Goal: Task Accomplishment & Management: Complete application form

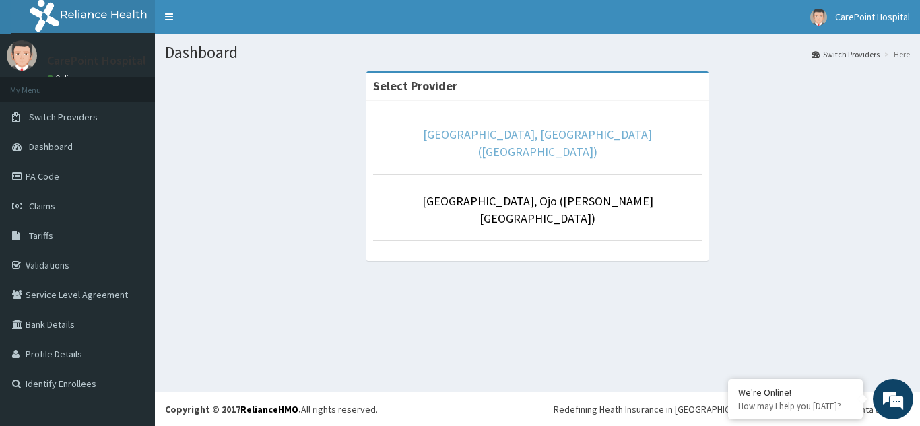
click at [559, 138] on link "[GEOGRAPHIC_DATA], [GEOGRAPHIC_DATA] ([GEOGRAPHIC_DATA])" at bounding box center [537, 143] width 229 height 33
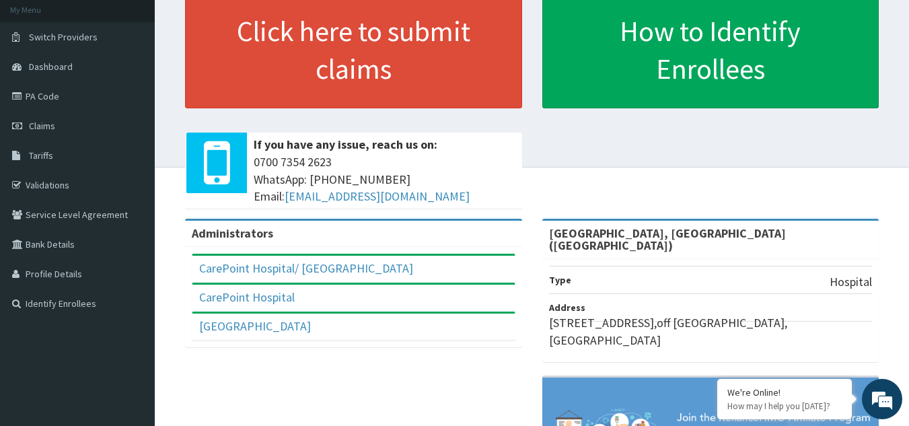
scroll to position [67, 0]
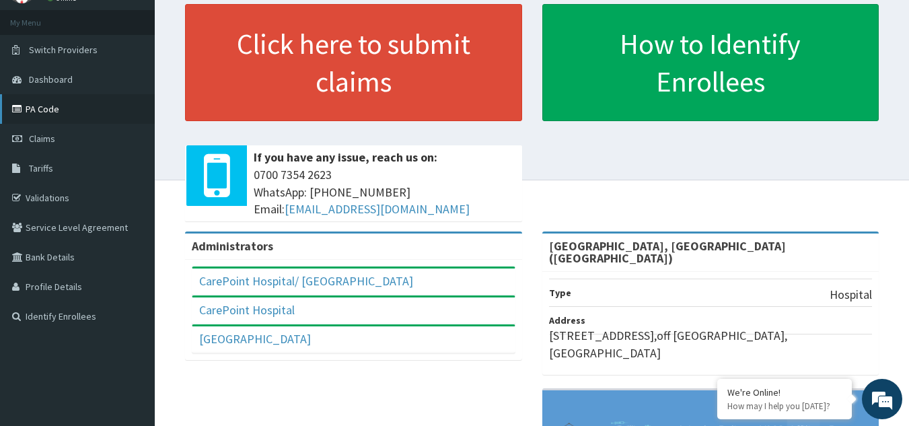
click at [57, 112] on link "PA Code" at bounding box center [77, 109] width 155 height 30
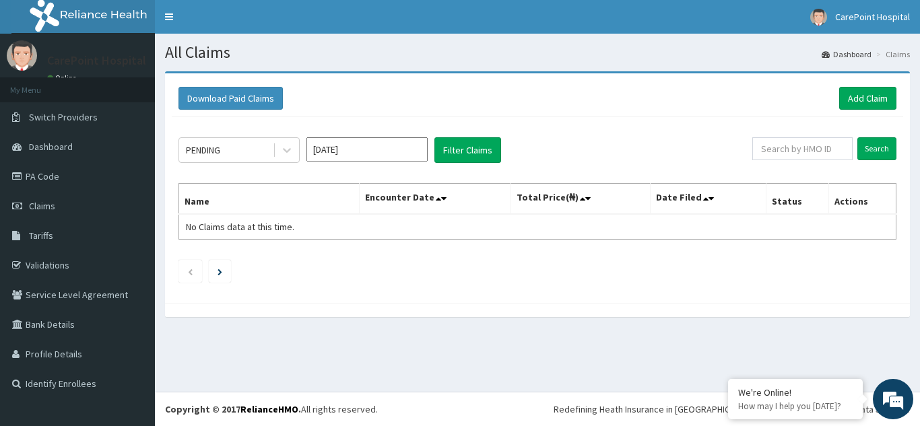
click at [372, 156] on input "Sep 2025" at bounding box center [366, 149] width 121 height 24
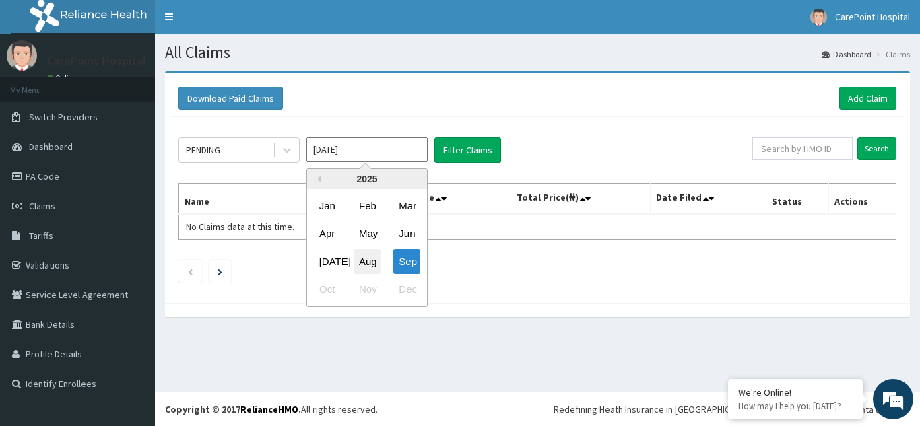
click at [359, 261] on div "Aug" at bounding box center [366, 261] width 27 height 25
type input "Aug 2025"
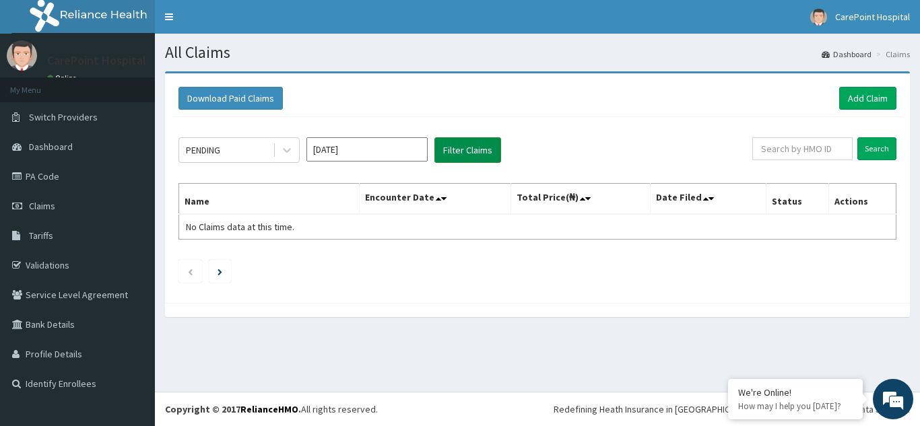
click at [463, 158] on button "Filter Claims" at bounding box center [467, 150] width 67 height 26
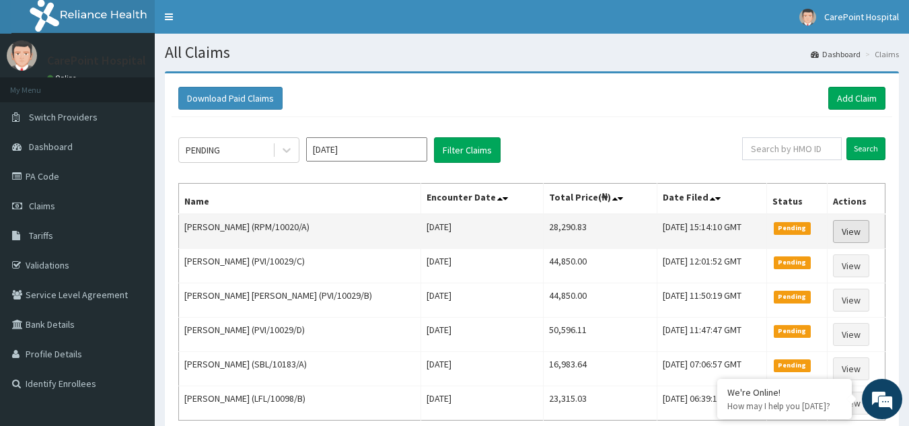
click at [859, 228] on link "View" at bounding box center [851, 231] width 36 height 23
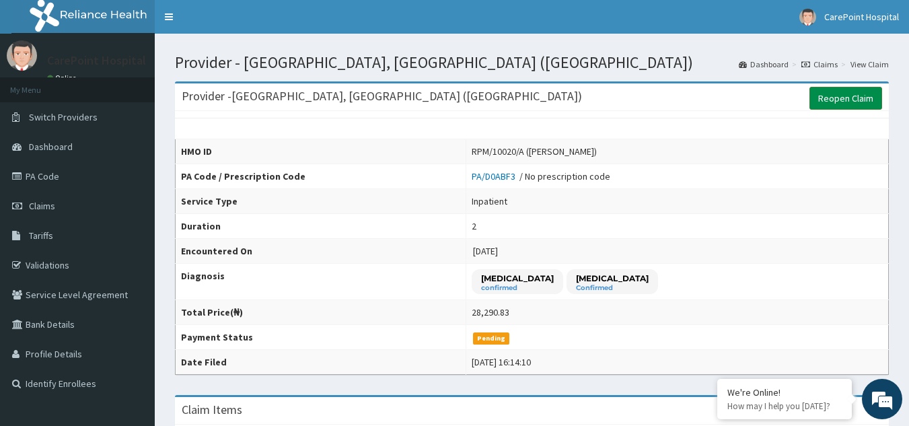
click at [849, 96] on link "Reopen Claim" at bounding box center [846, 98] width 73 height 23
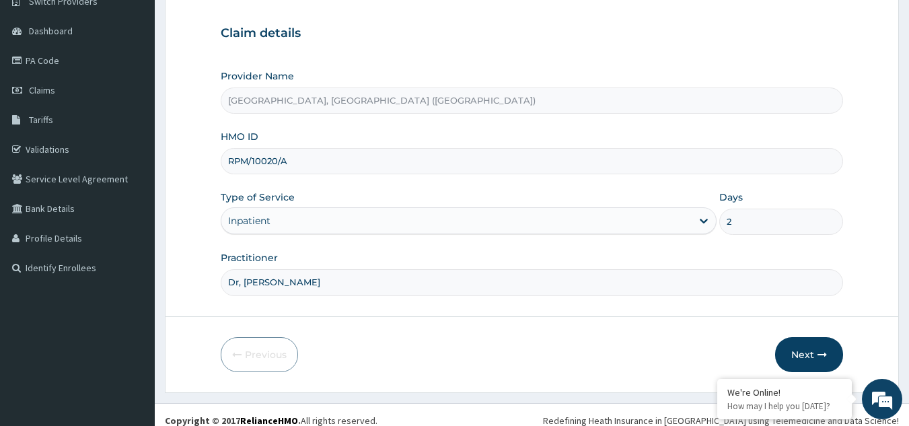
scroll to position [127, 0]
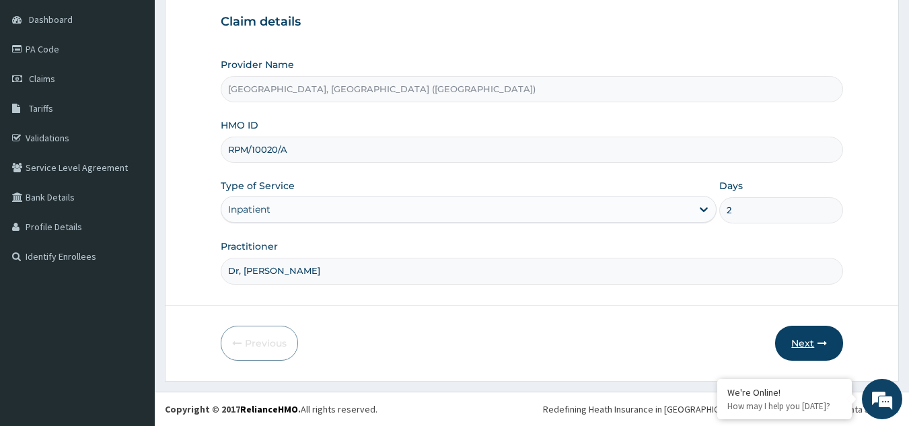
click at [806, 341] on button "Next" at bounding box center [809, 343] width 68 height 35
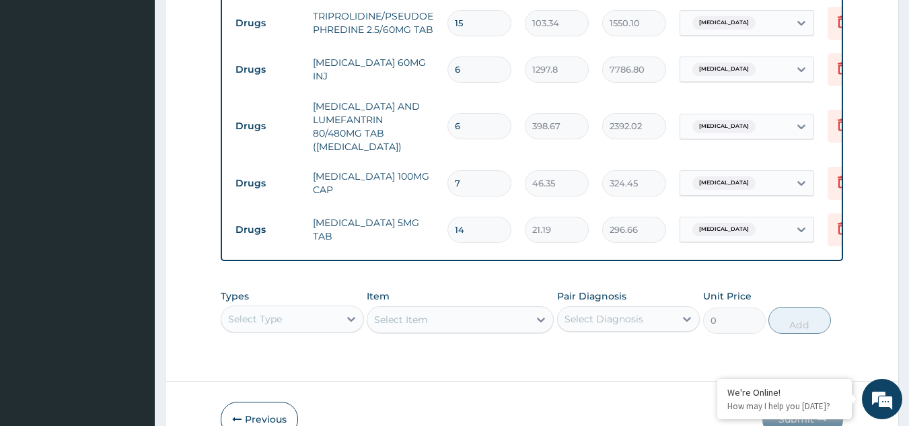
scroll to position [856, 0]
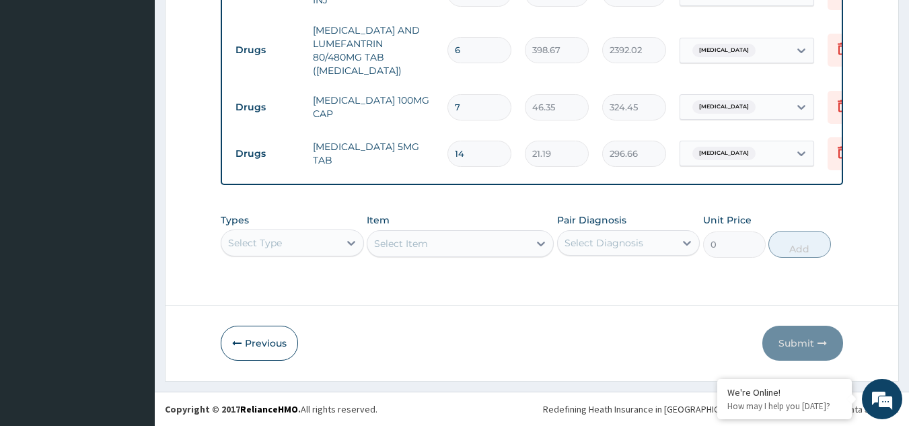
click at [411, 245] on div "Select Item" at bounding box center [460, 243] width 187 height 27
click at [324, 243] on div "Select Type" at bounding box center [292, 243] width 143 height 27
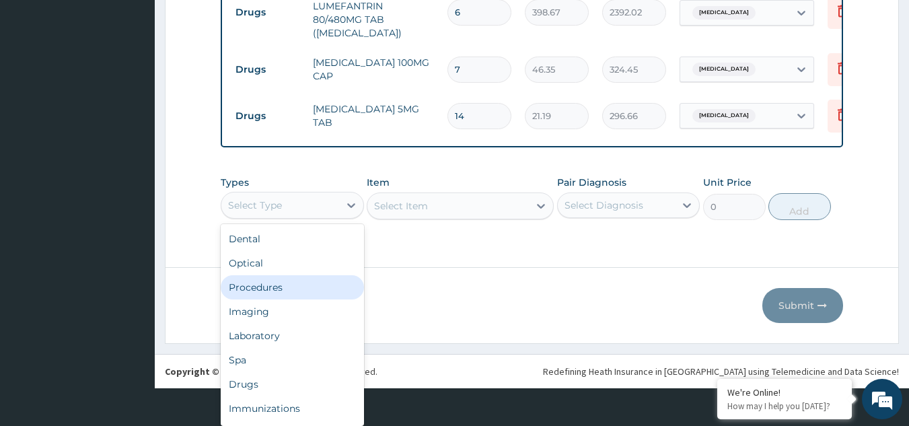
scroll to position [0, 0]
click at [279, 291] on div "Procedures" at bounding box center [292, 287] width 143 height 24
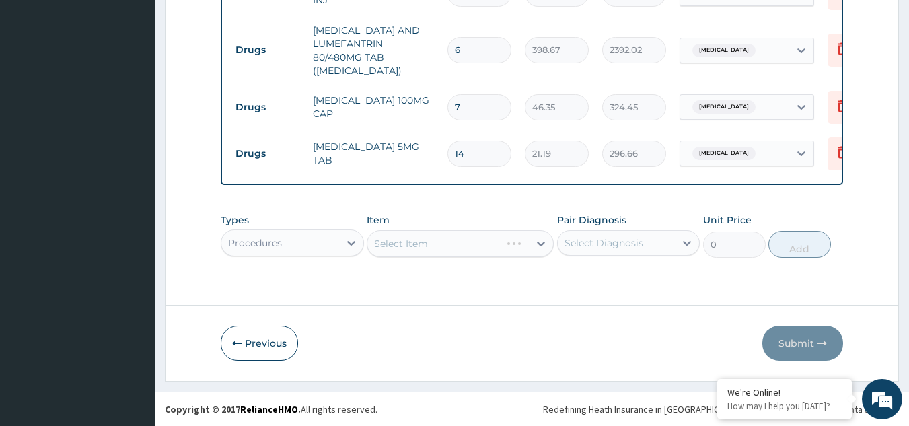
click at [454, 247] on div "Select Item" at bounding box center [460, 243] width 187 height 27
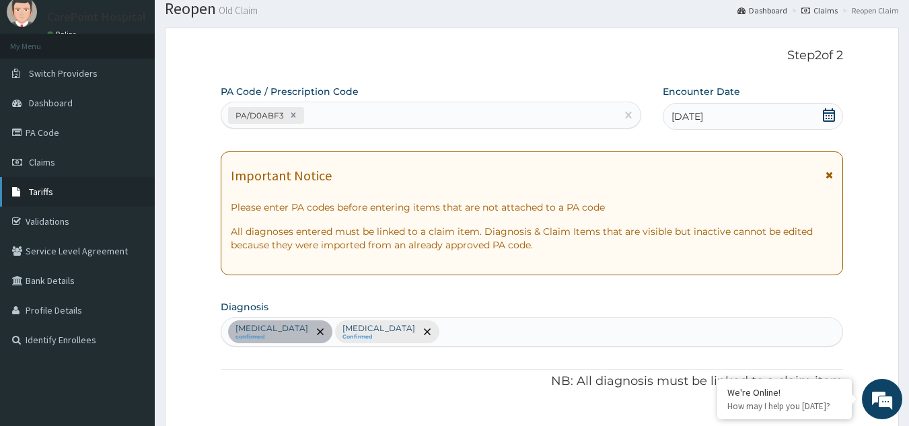
scroll to position [67, 0]
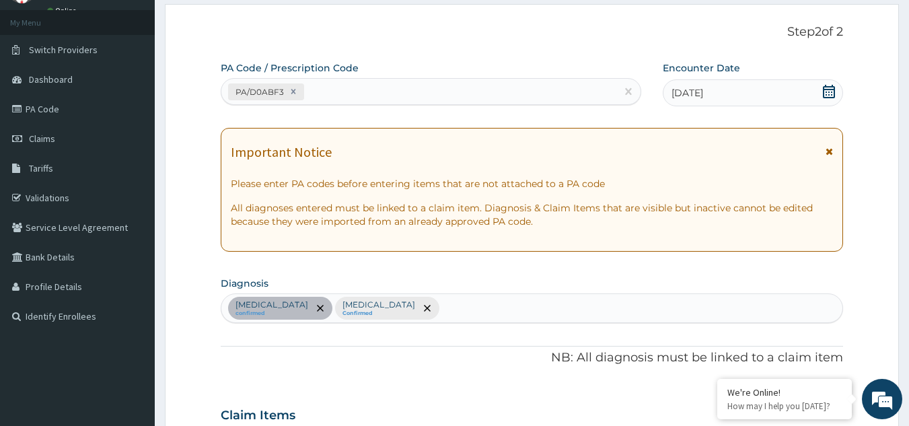
type input "war"
click at [58, 145] on link "Claims" at bounding box center [77, 139] width 155 height 30
click at [67, 143] on link "Claims" at bounding box center [77, 139] width 155 height 30
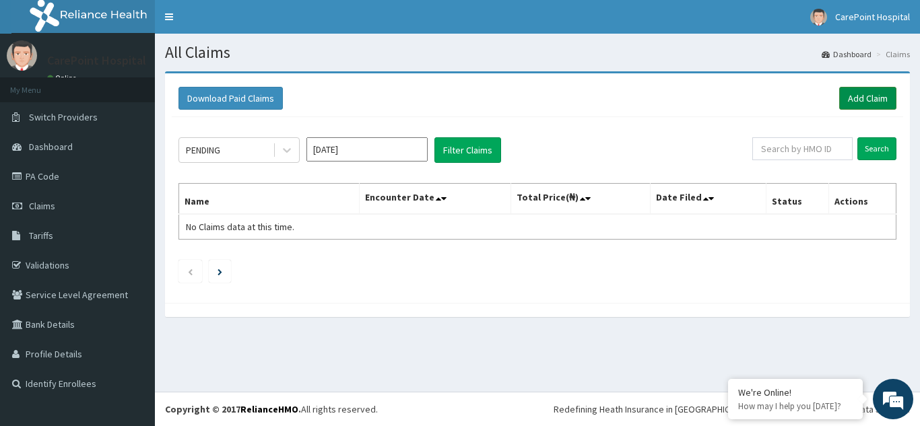
click at [869, 100] on link "Add Claim" at bounding box center [867, 98] width 57 height 23
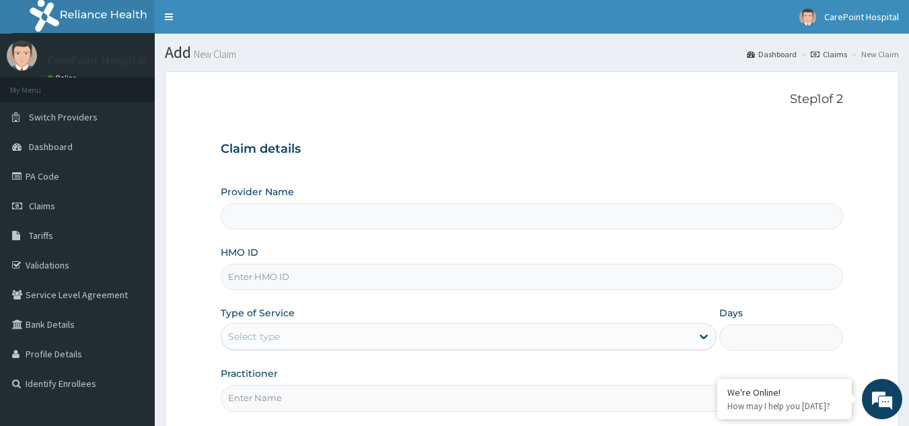
type input "[GEOGRAPHIC_DATA], [GEOGRAPHIC_DATA] ([GEOGRAPHIC_DATA])"
click at [263, 278] on input "HMO ID" at bounding box center [532, 277] width 623 height 26
paste input "EXT/10051/C"
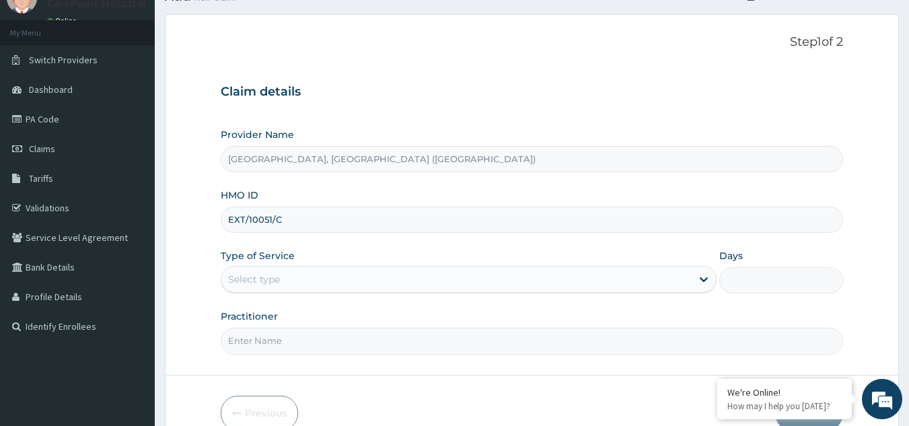
scroll to position [127, 0]
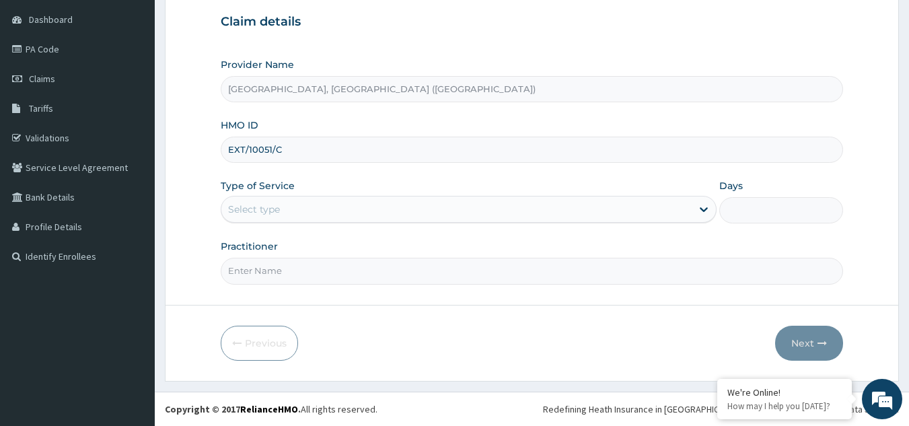
type input "EXT/10051/C"
click at [277, 205] on div "Select type" at bounding box center [254, 209] width 52 height 13
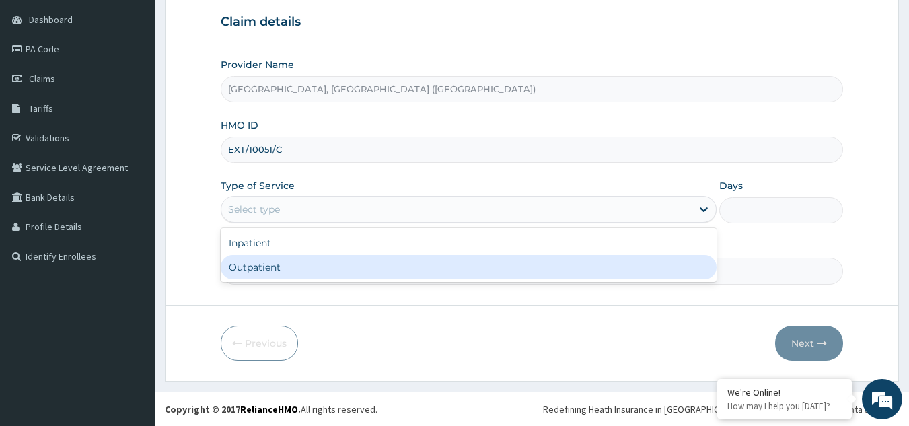
click at [270, 265] on div "Outpatient" at bounding box center [469, 267] width 496 height 24
type input "1"
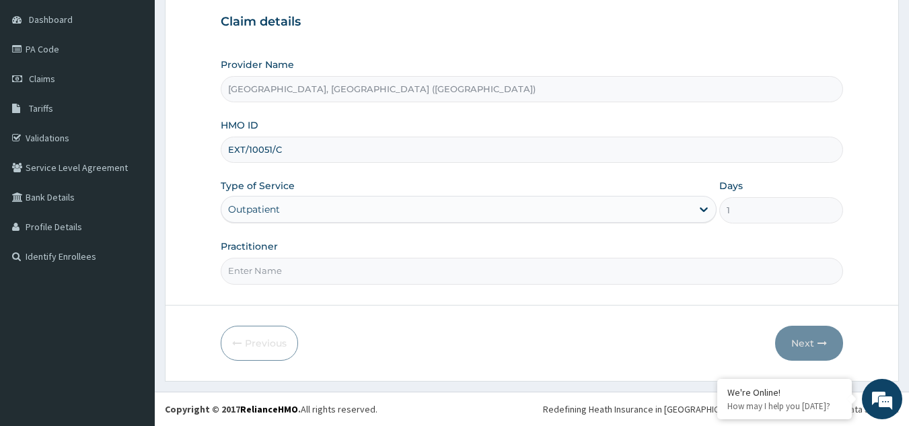
click at [270, 265] on input "Practitioner" at bounding box center [532, 271] width 623 height 26
type input "Dr, [PERSON_NAME]"
click at [796, 344] on button "Next" at bounding box center [809, 343] width 68 height 35
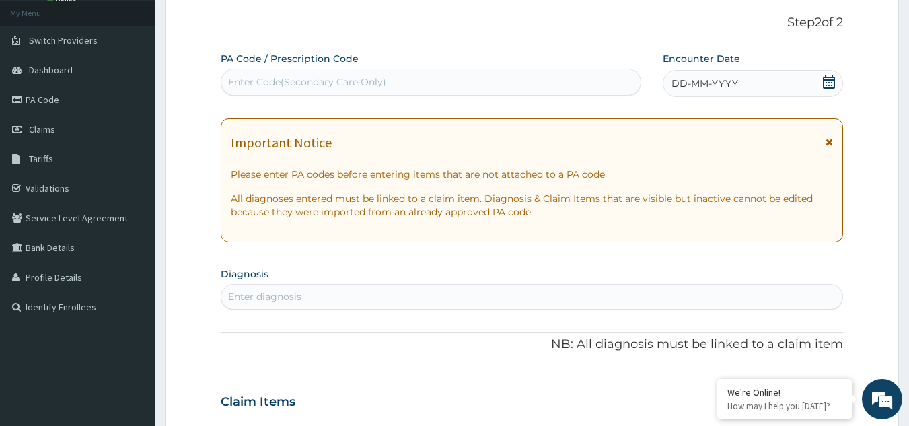
scroll to position [0, 0]
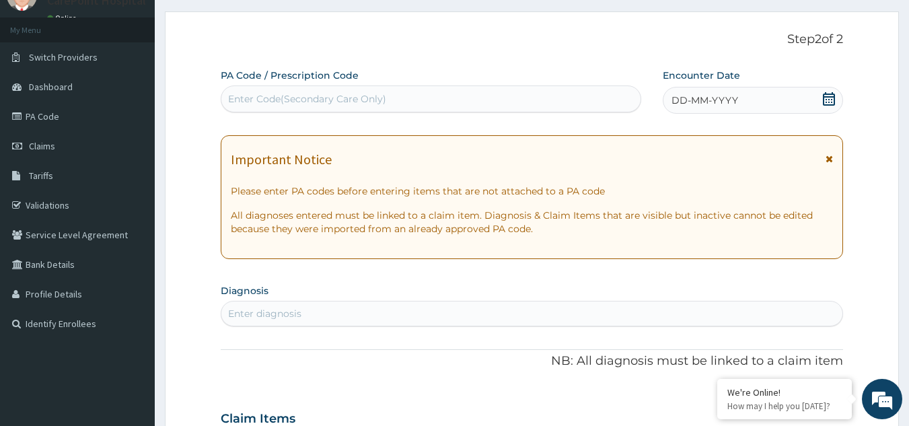
click at [714, 99] on span "DD-MM-YYYY" at bounding box center [705, 100] width 67 height 13
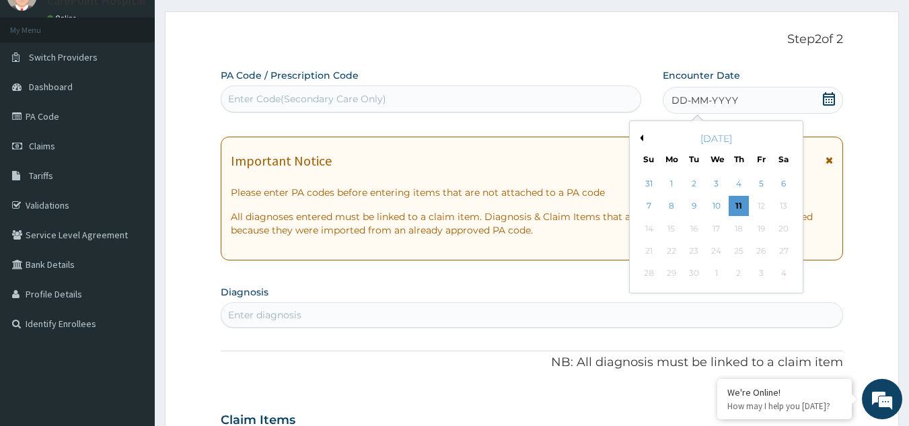
click at [671, 182] on div "1" at bounding box center [672, 184] width 20 height 20
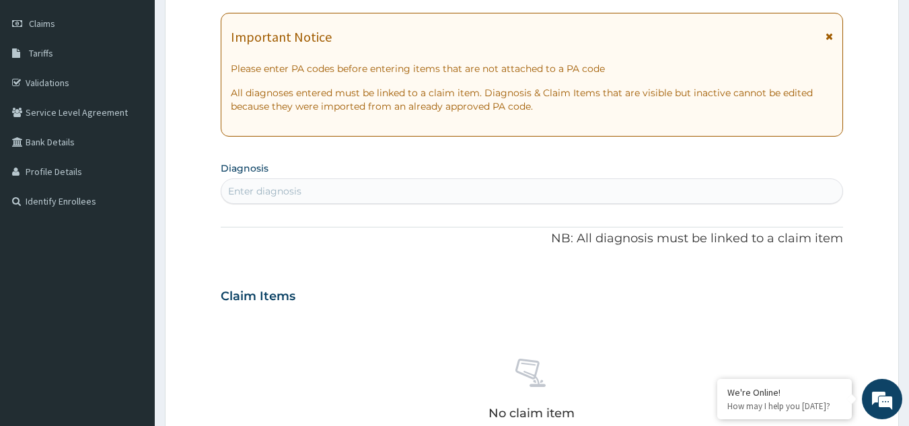
scroll to position [195, 0]
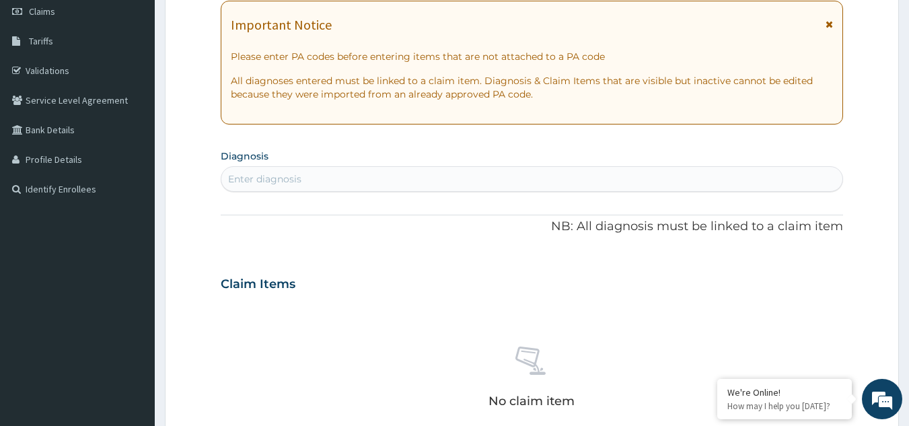
click at [294, 172] on div "Enter diagnosis" at bounding box center [532, 179] width 622 height 22
type input "malaria"
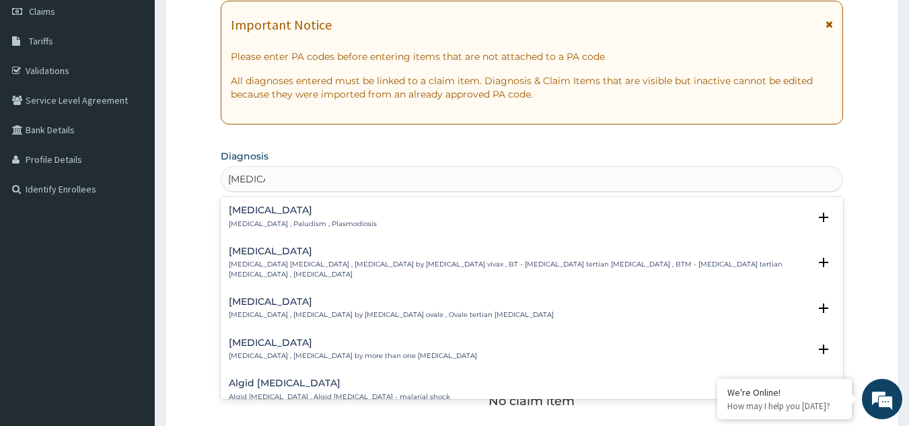
click at [307, 227] on p "Malaria , Paludism , Plasmodiosis" at bounding box center [303, 223] width 148 height 9
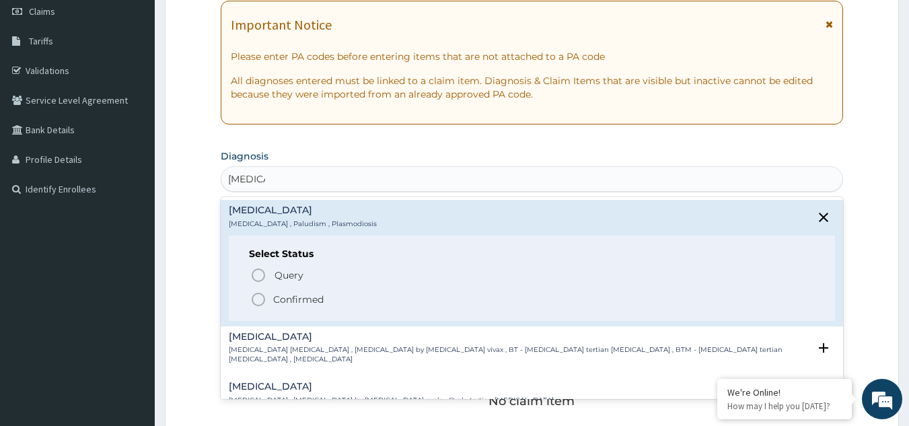
click at [302, 296] on p "Confirmed" at bounding box center [298, 299] width 50 height 13
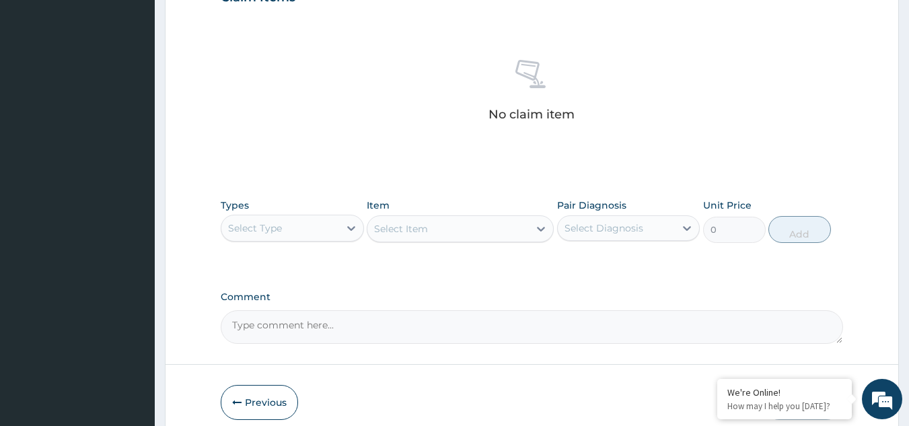
scroll to position [531, 0]
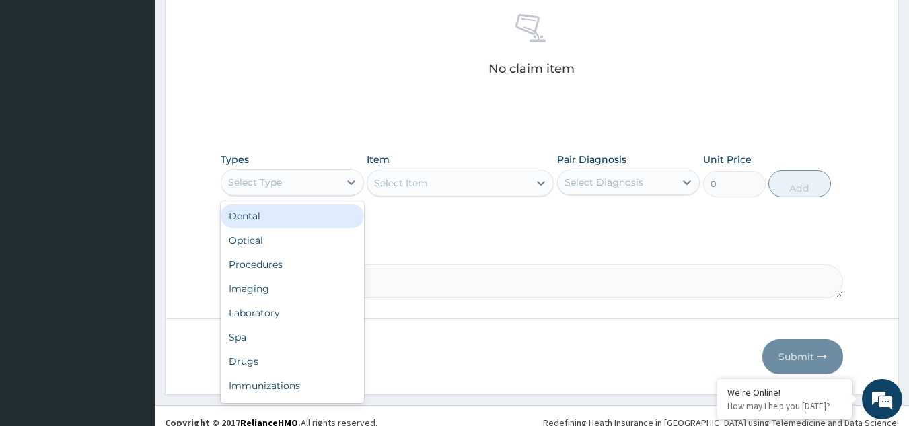
click at [283, 182] on div "Select Type" at bounding box center [280, 183] width 118 height 22
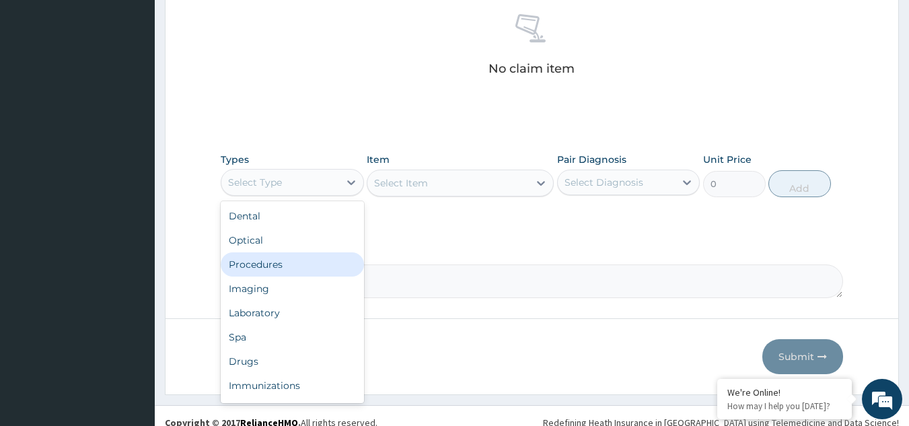
click at [273, 266] on div "Procedures" at bounding box center [292, 264] width 143 height 24
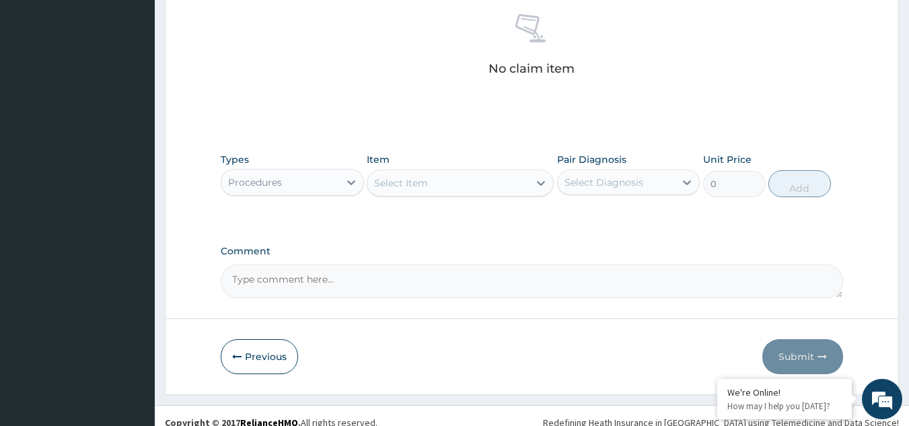
click at [459, 186] on div "Select Item" at bounding box center [449, 183] width 162 height 22
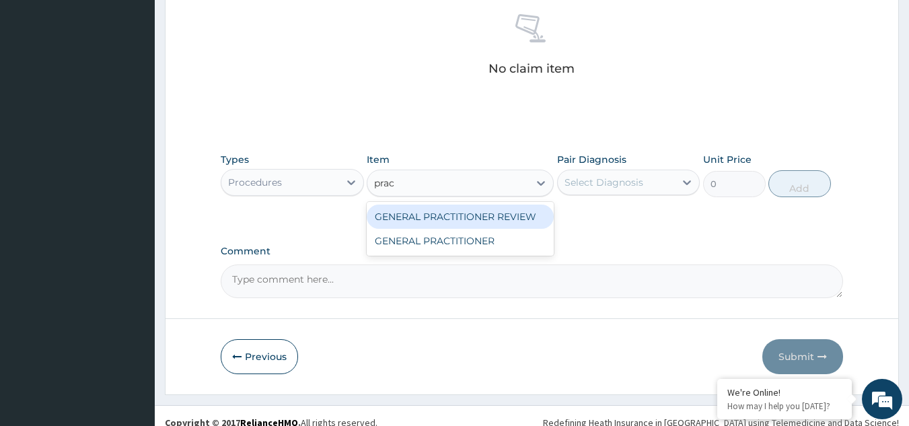
type input "pract"
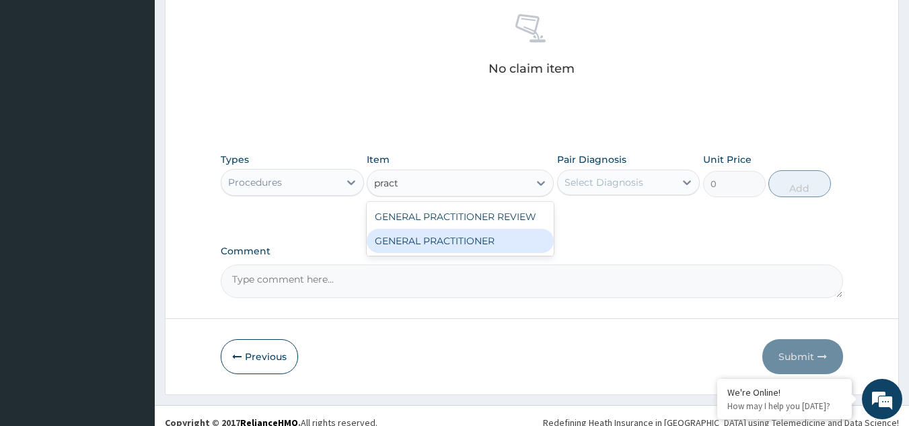
click at [482, 244] on div "GENERAL PRACTITIONER" at bounding box center [460, 241] width 187 height 24
type input "2250"
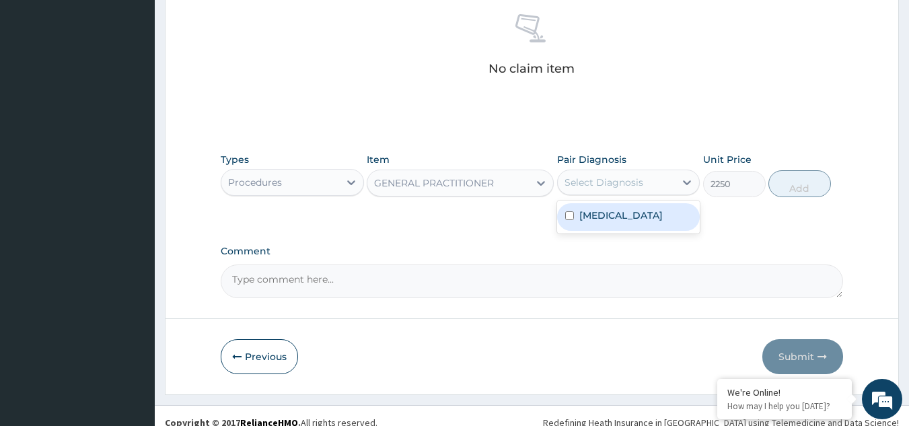
click at [596, 185] on div "Select Diagnosis" at bounding box center [604, 182] width 79 height 13
click at [596, 213] on label "Malaria" at bounding box center [621, 215] width 83 height 13
checkbox input "true"
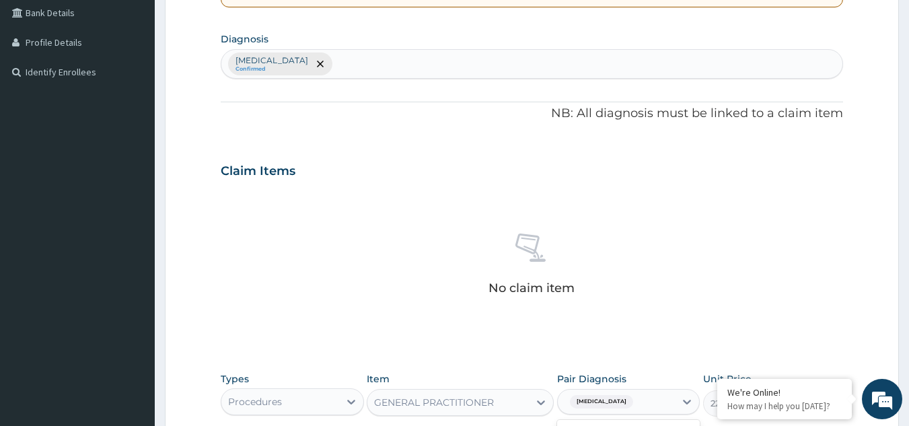
scroll to position [397, 0]
